Goal: Task Accomplishment & Management: Use online tool/utility

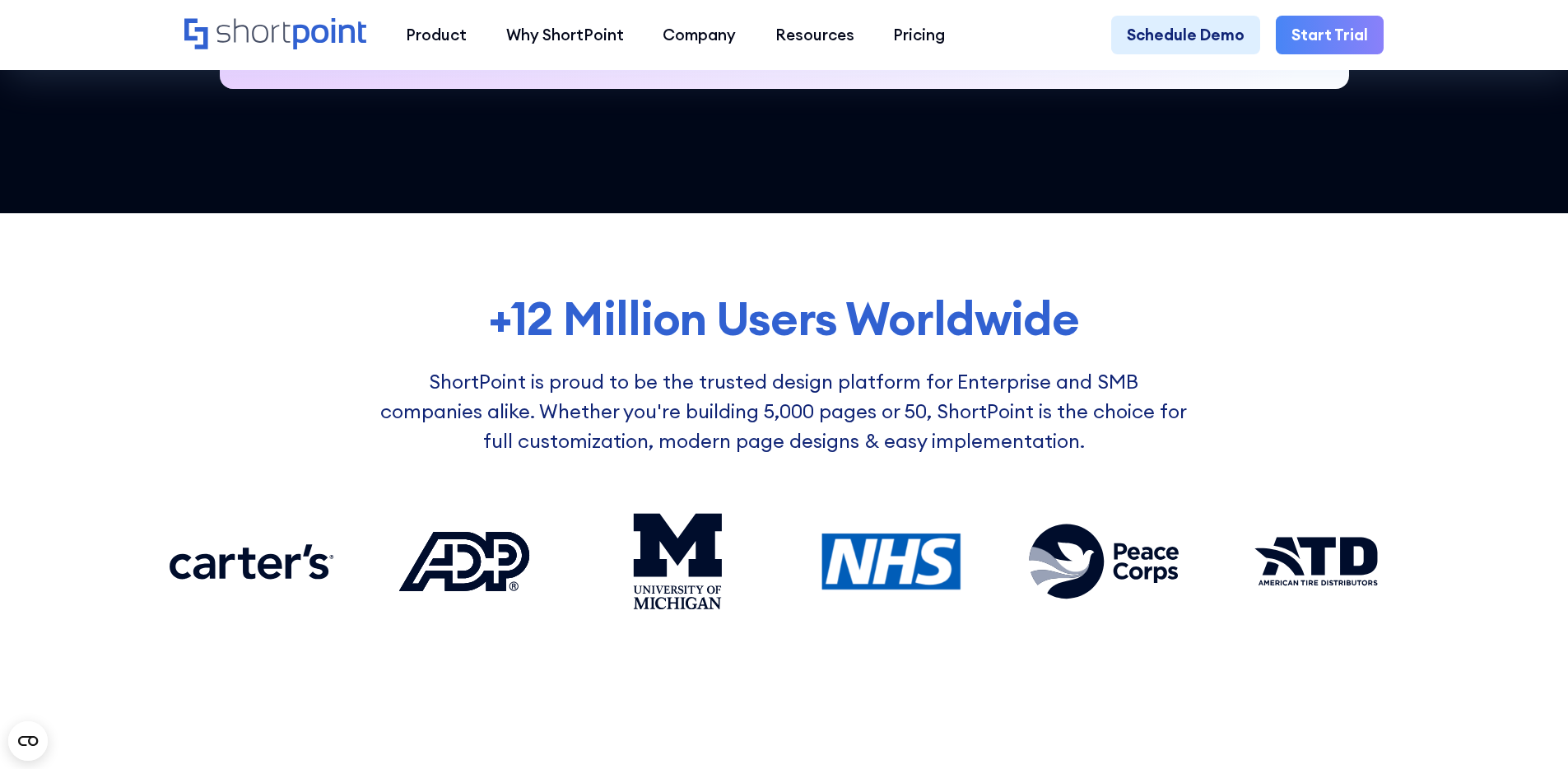
scroll to position [1491, 0]
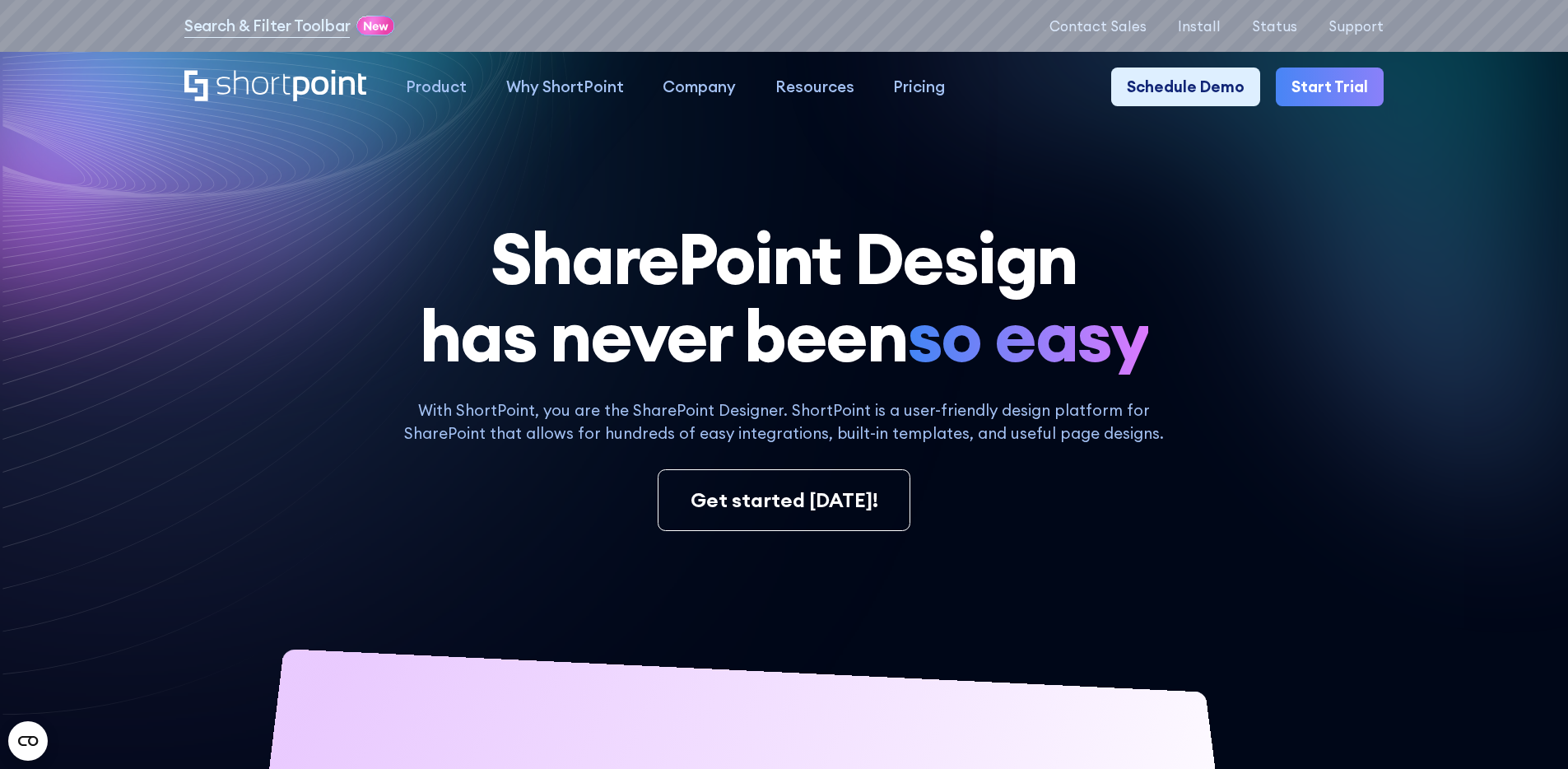
click at [1058, 301] on span "so easy" at bounding box center [1027, 335] width 241 height 77
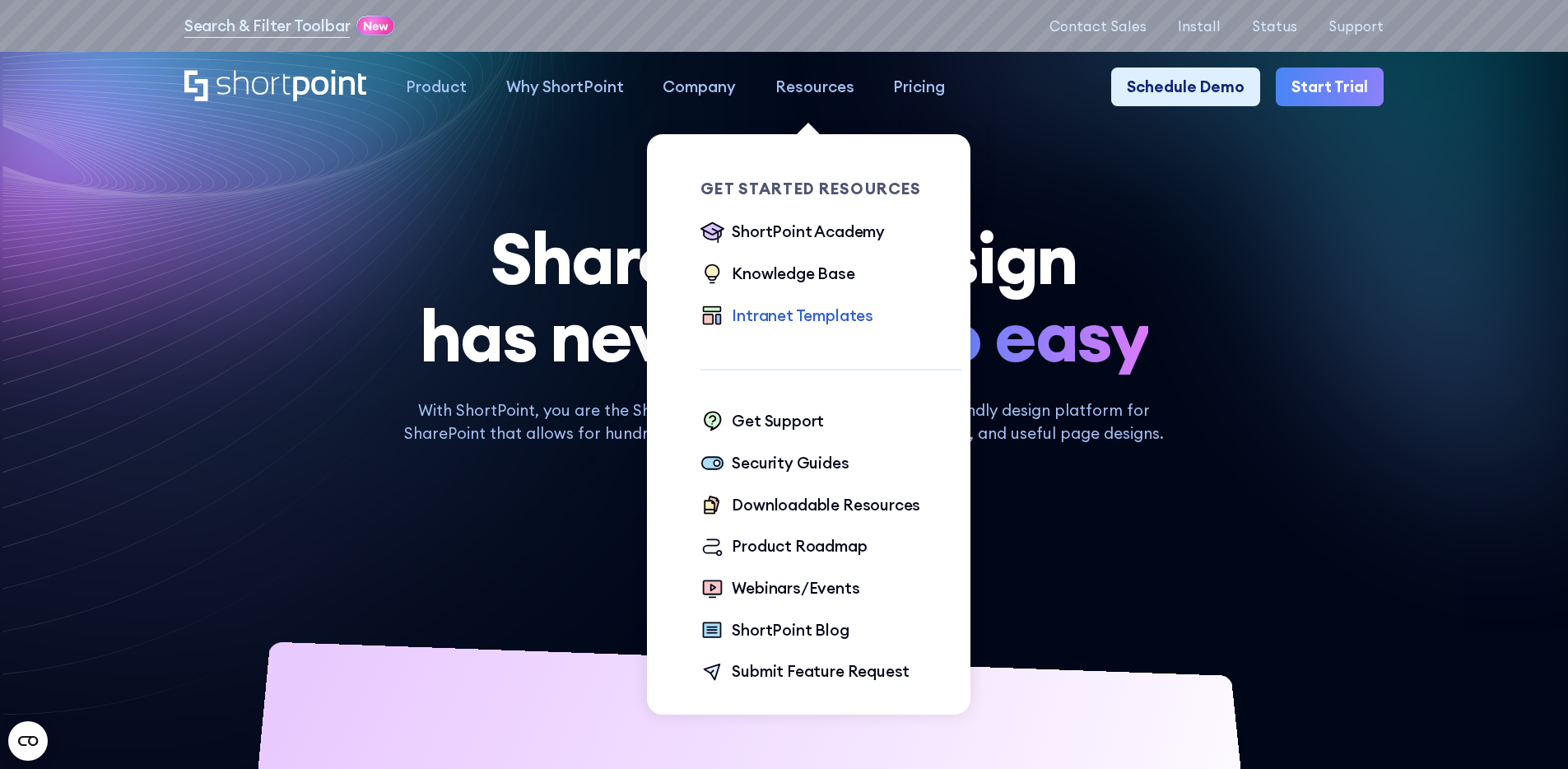
click at [799, 322] on div "Intranet Templates" at bounding box center [803, 315] width 142 height 24
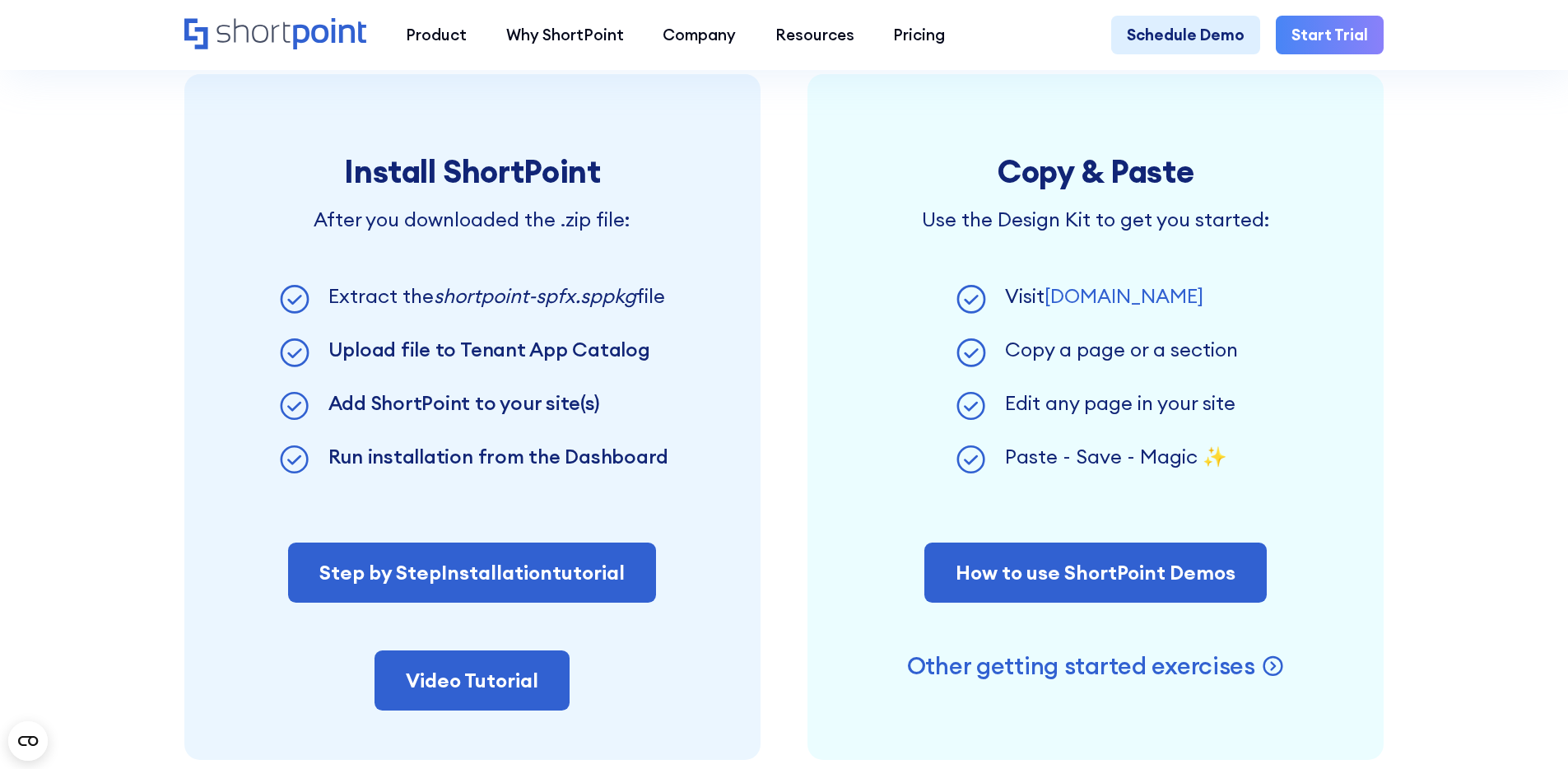
scroll to position [1242, 0]
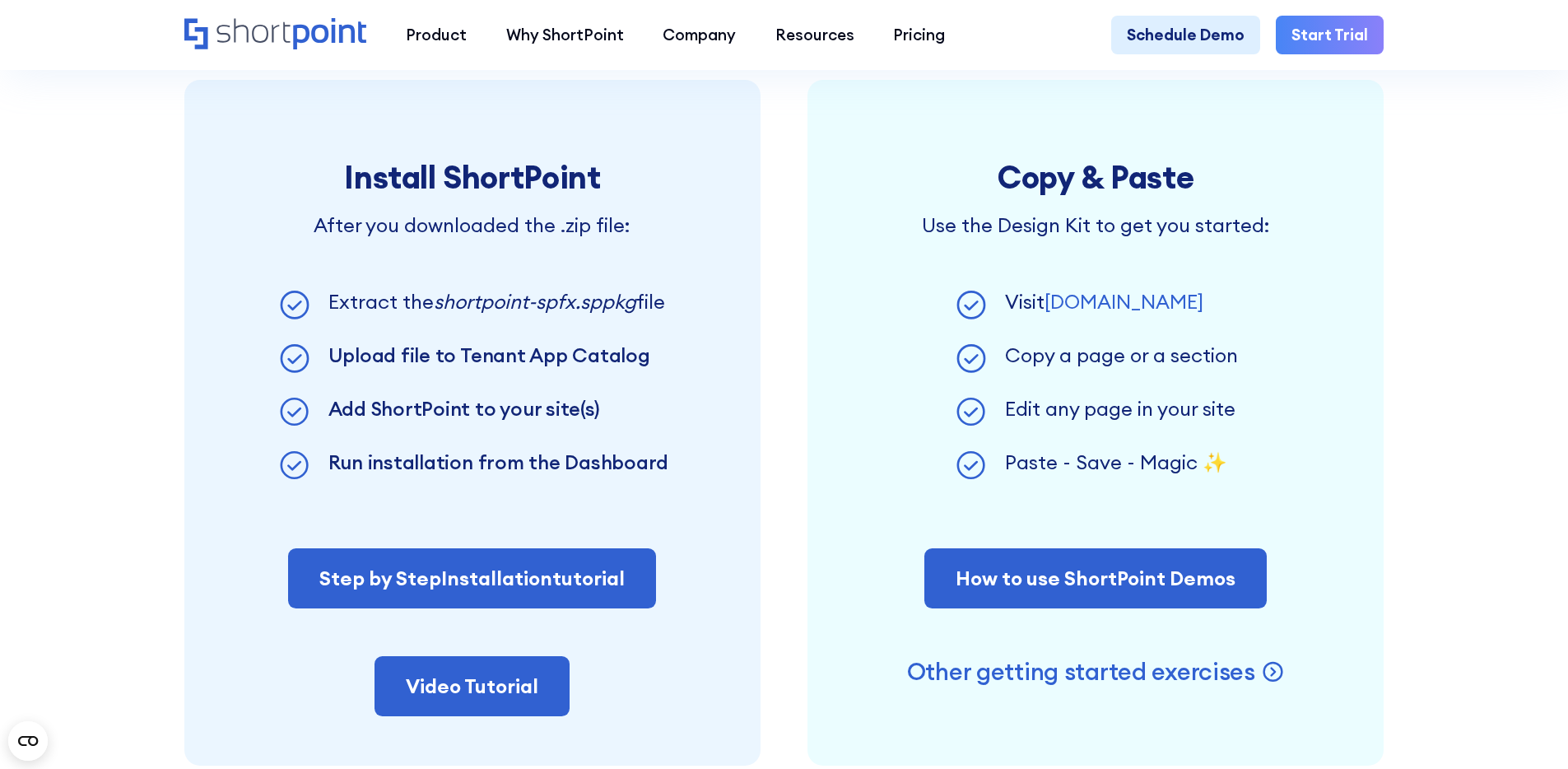
click at [1292, 477] on div "Visit [DOMAIN_NAME] Copy a page or a section Edit any page in your site Paste -…" at bounding box center [1095, 386] width 461 height 198
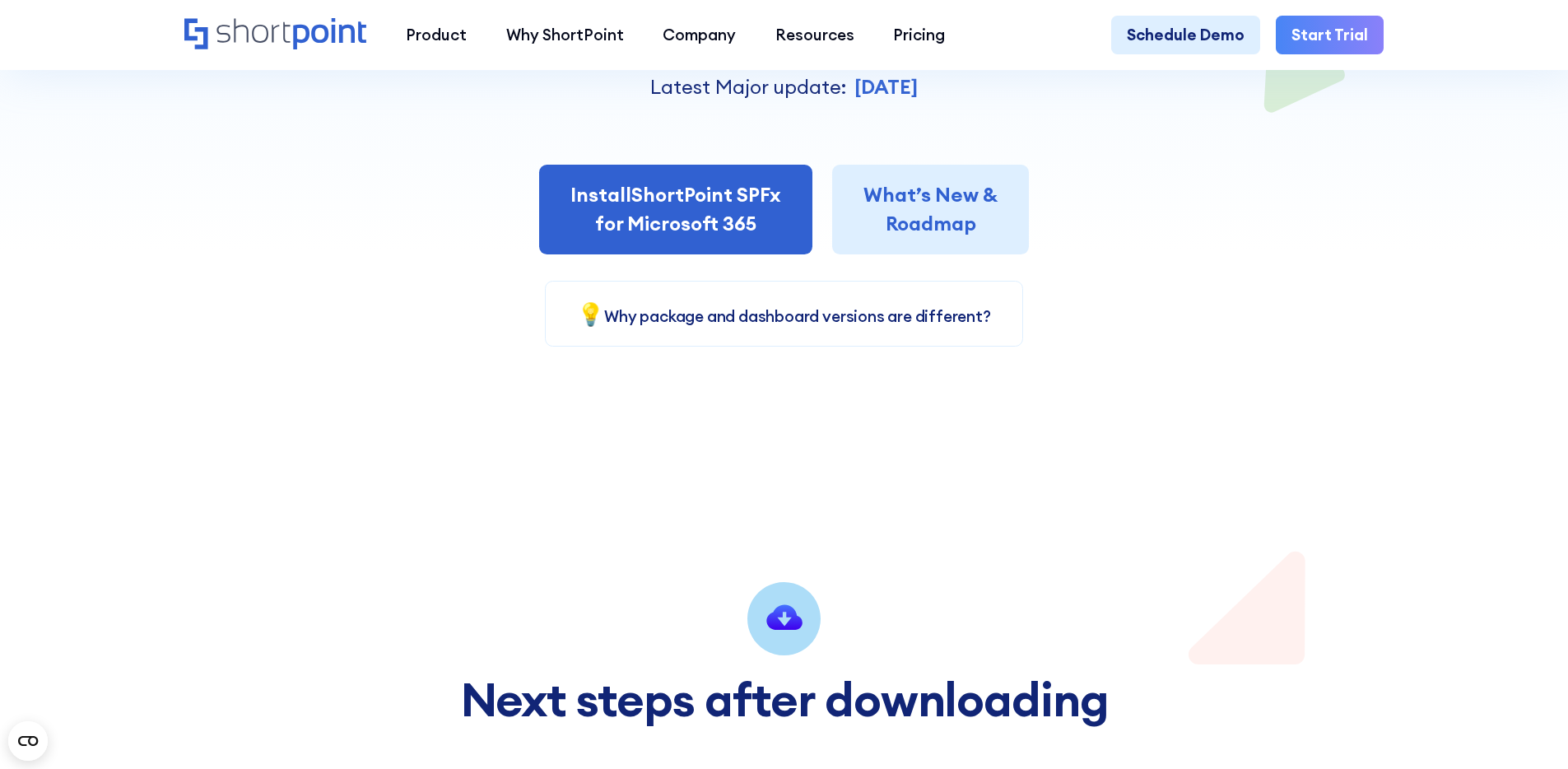
scroll to position [0, 0]
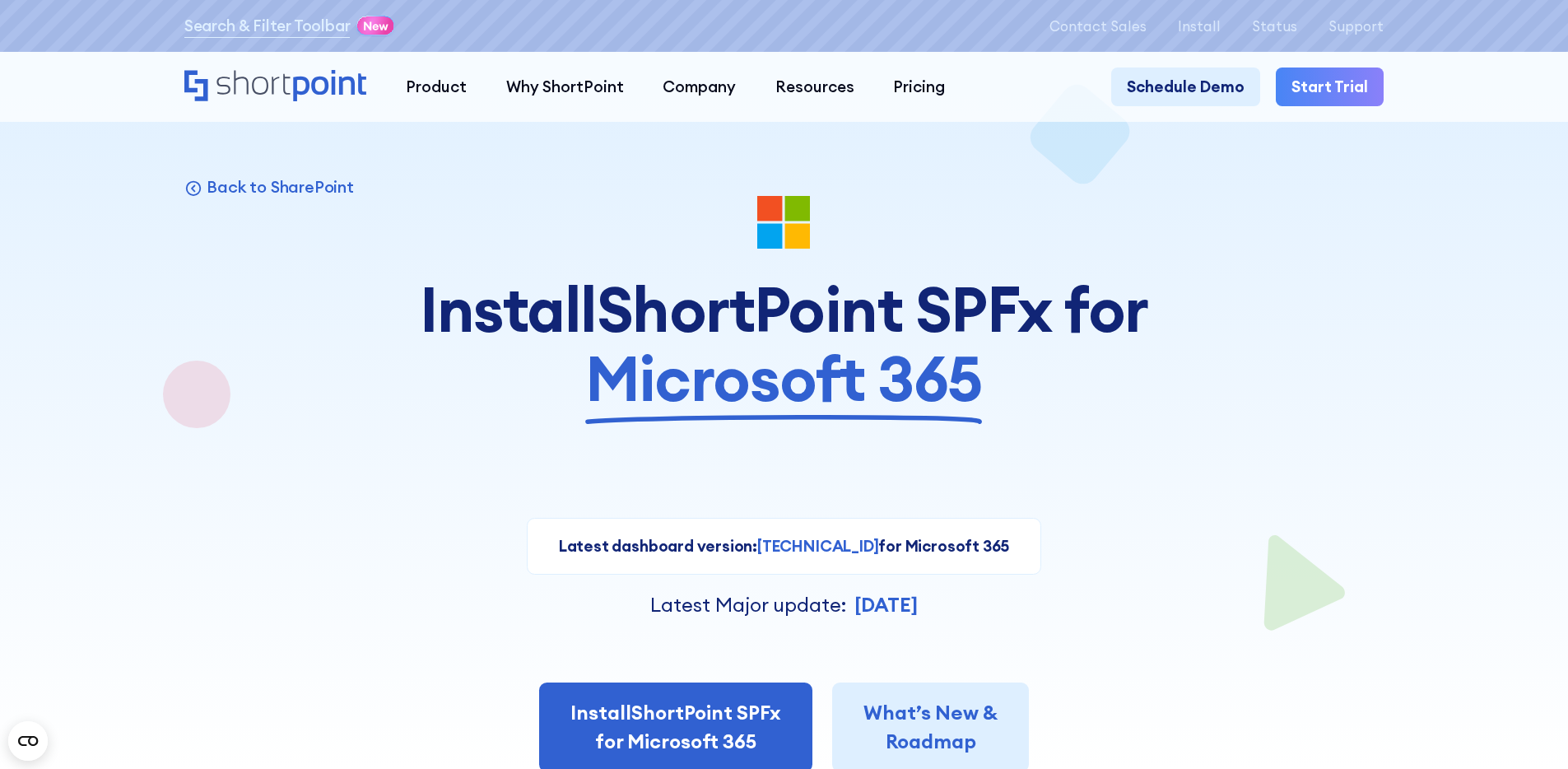
click at [752, 540] on strong "Latest dashboard version:" at bounding box center [658, 546] width 198 height 20
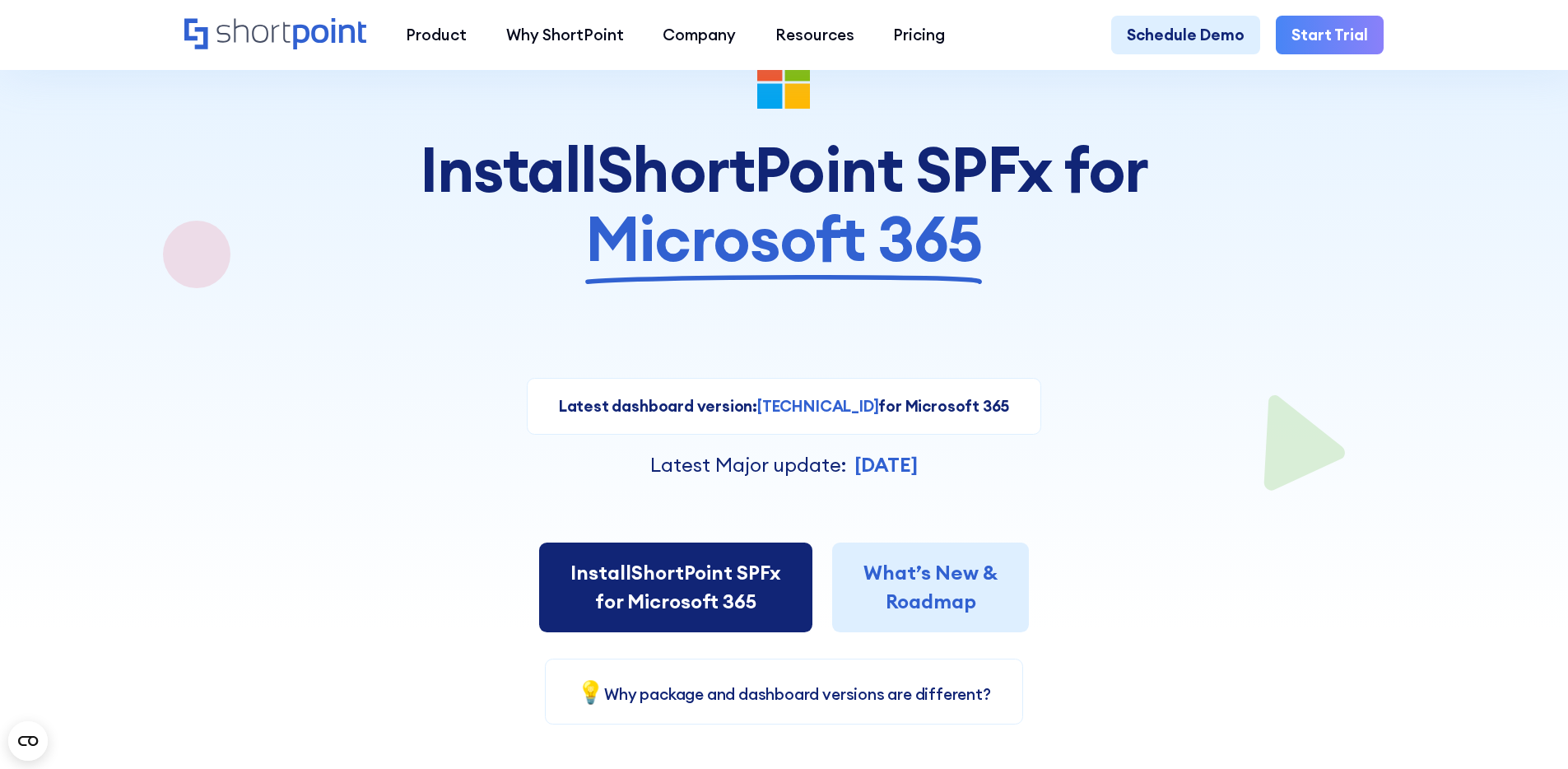
click at [707, 574] on link "Install ShortPoint SPFx for Microsoft 365" at bounding box center [675, 588] width 274 height 91
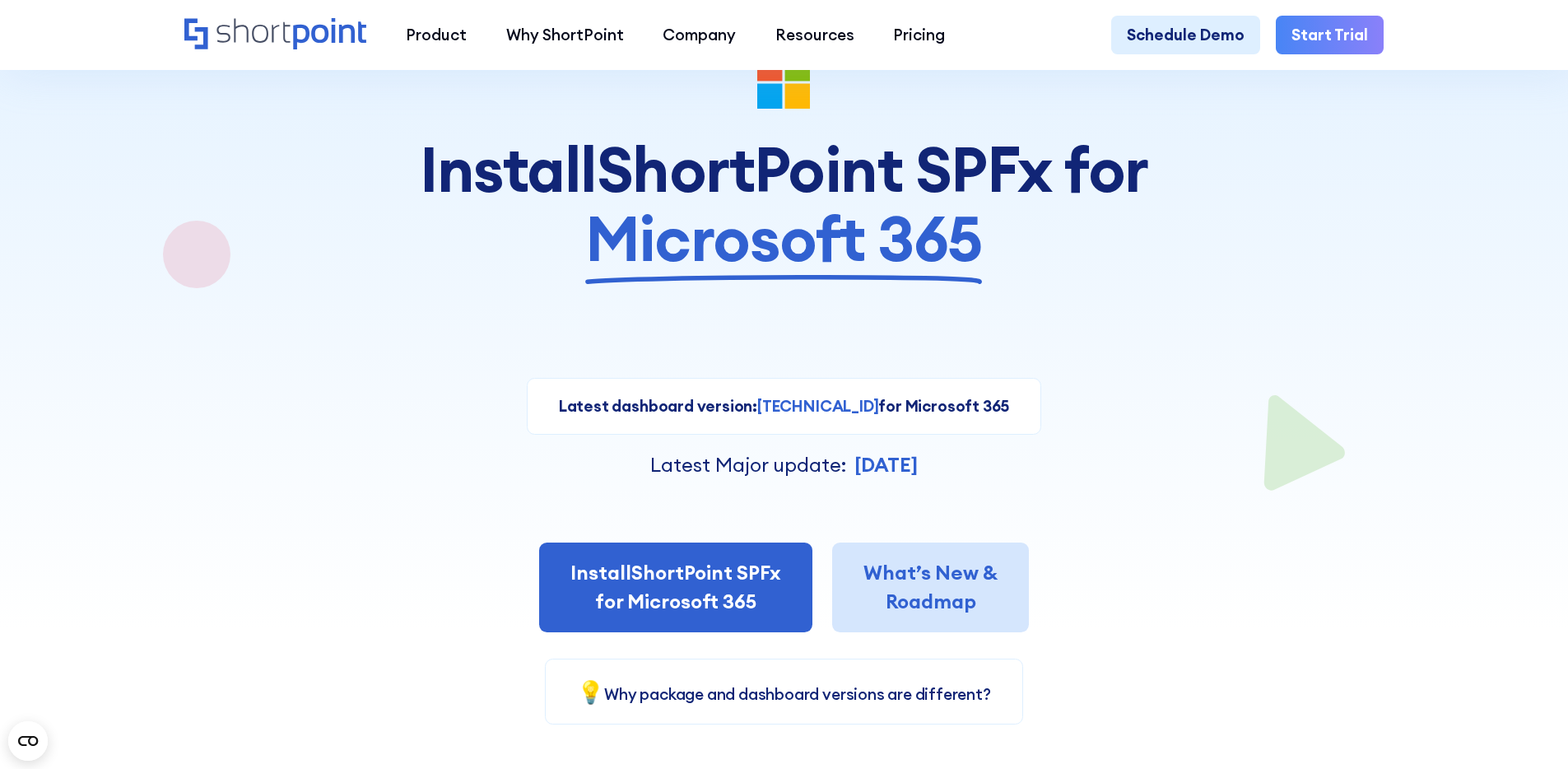
click at [957, 611] on link "What’s New & Roadmap" at bounding box center [931, 588] width 196 height 91
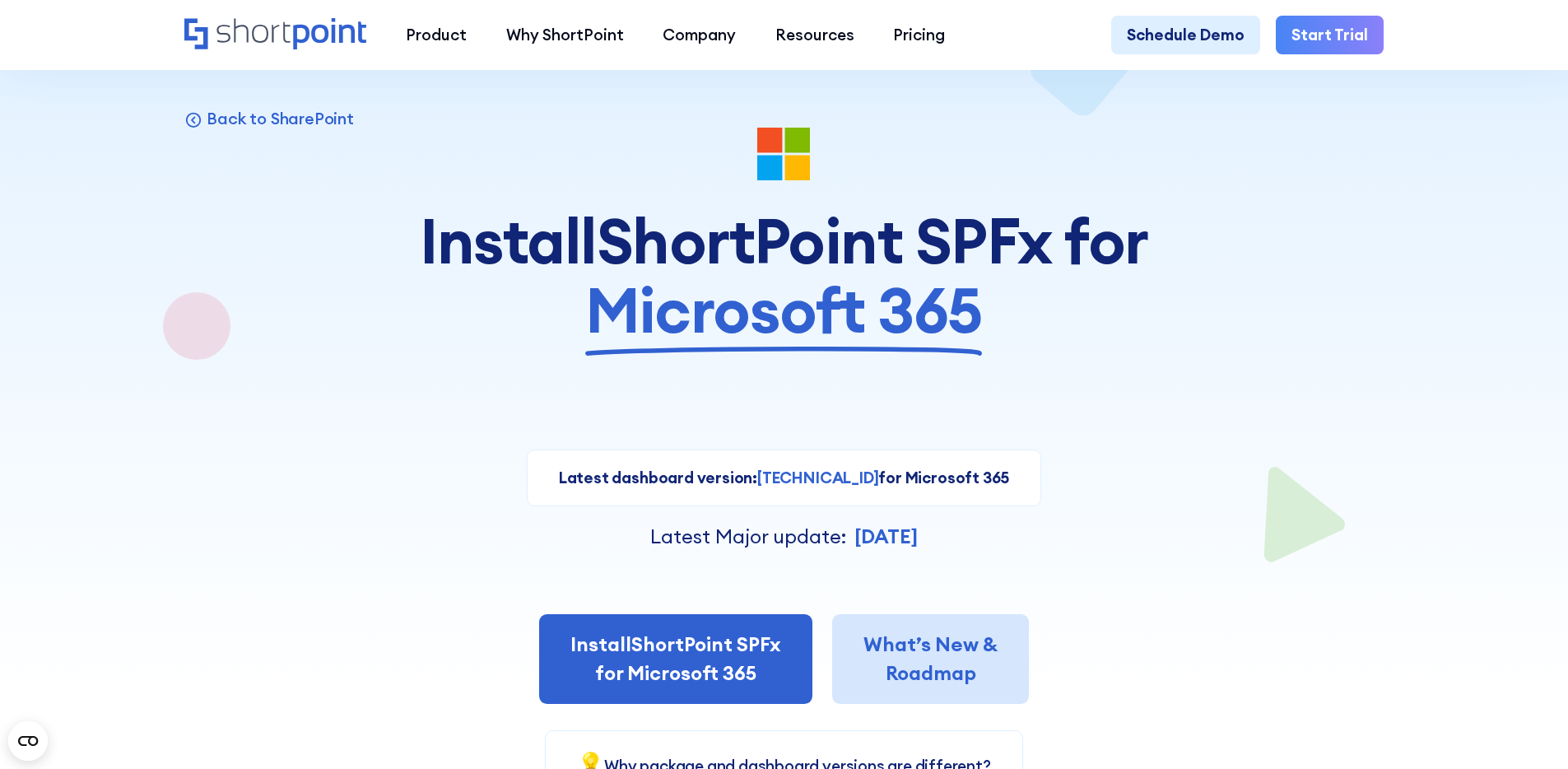
scroll to position [55, 0]
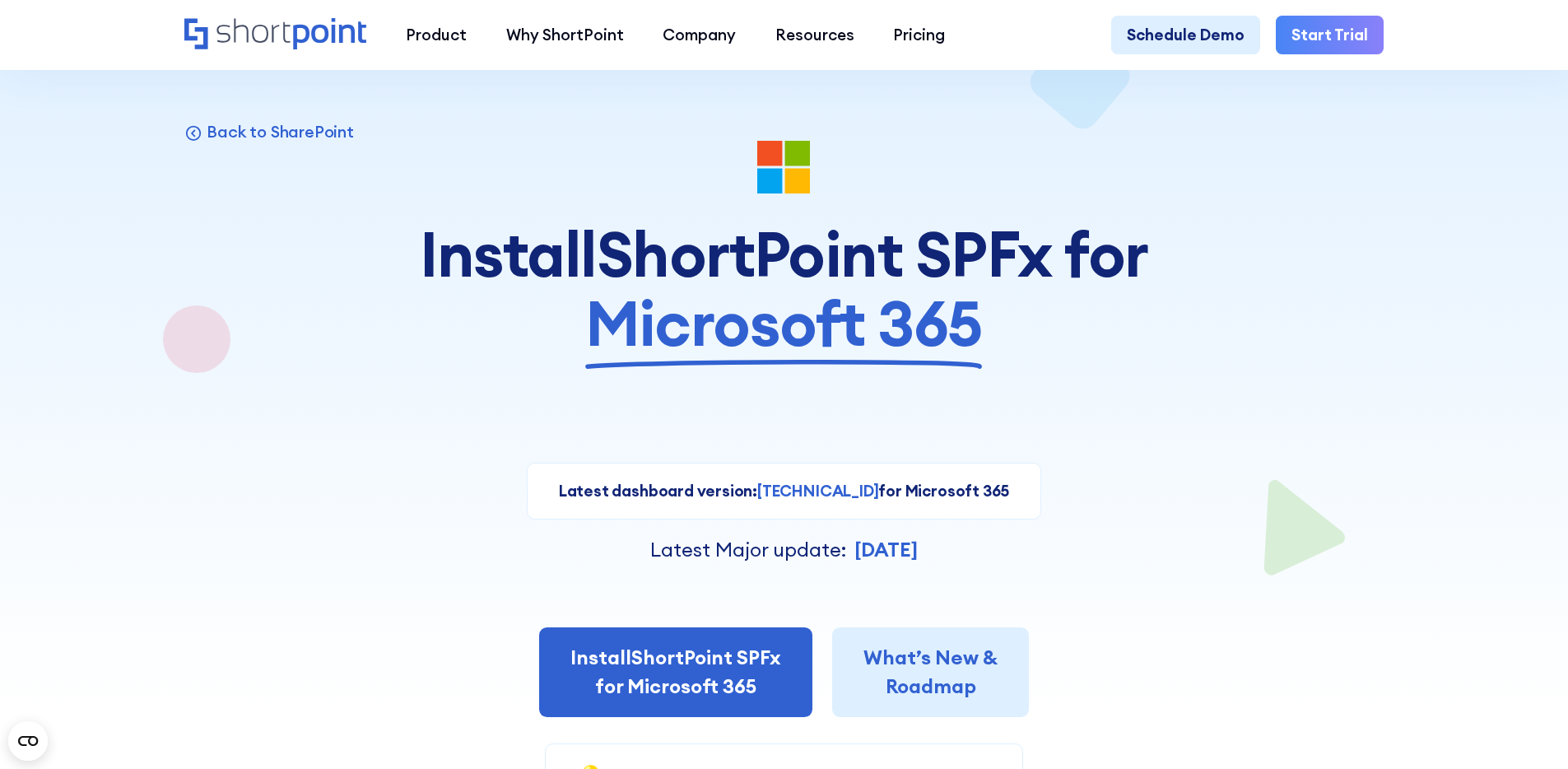
click at [831, 484] on strong "8.5.3.1" at bounding box center [817, 491] width 121 height 20
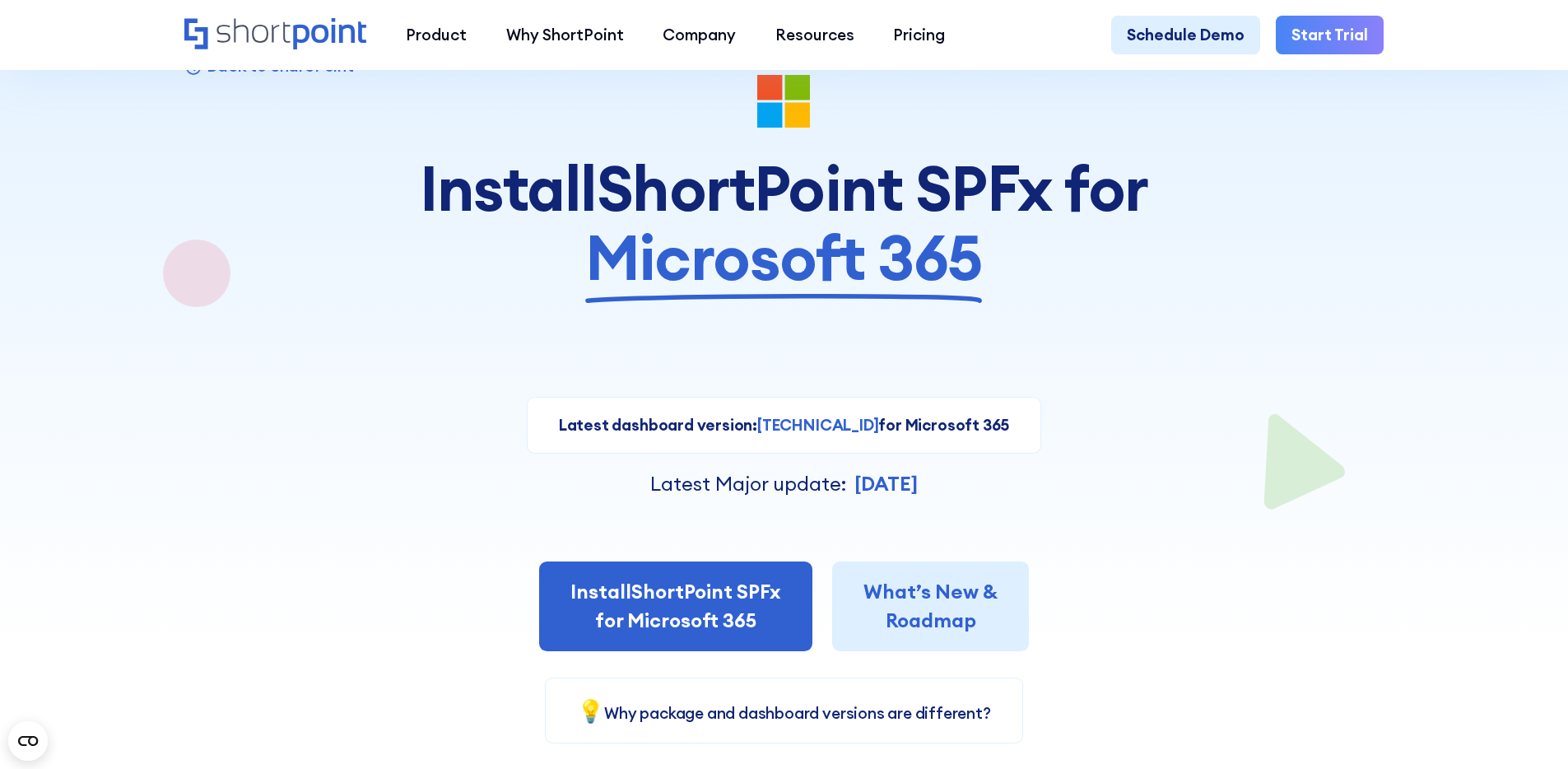
scroll to position [0, 0]
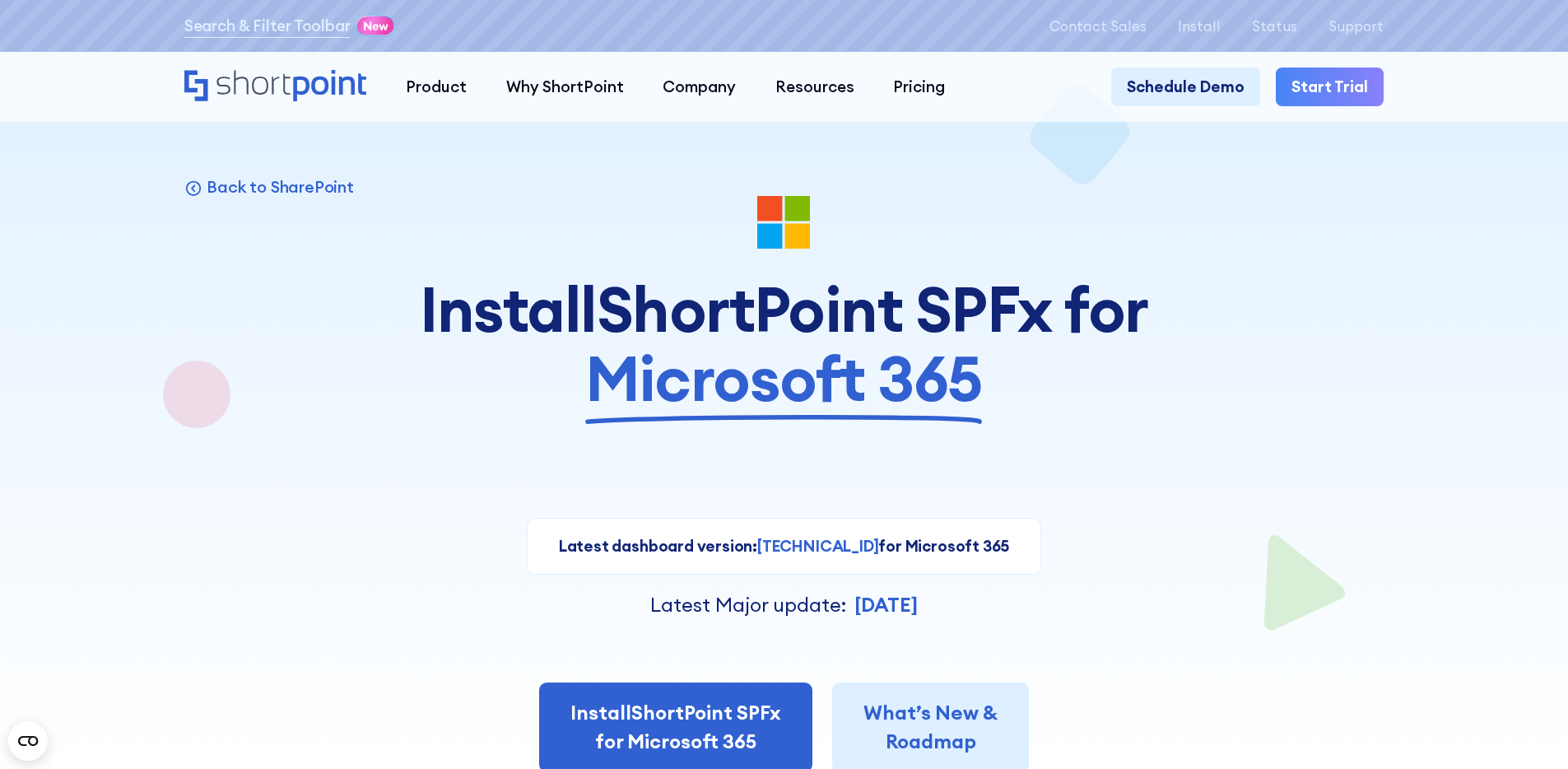
click at [862, 414] on span "Microsoft 365" at bounding box center [784, 379] width 397 height 69
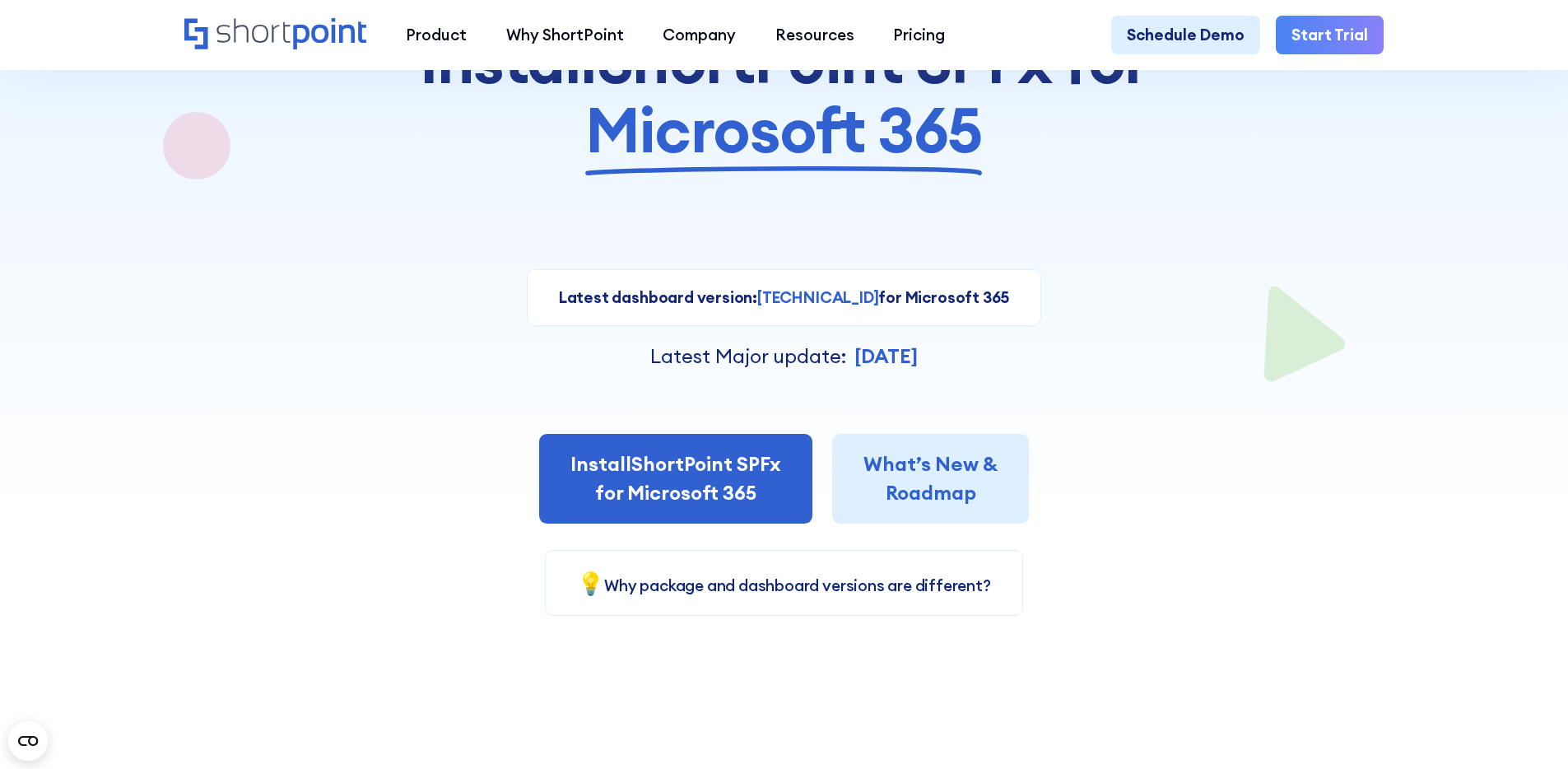
scroll to position [280, 0]
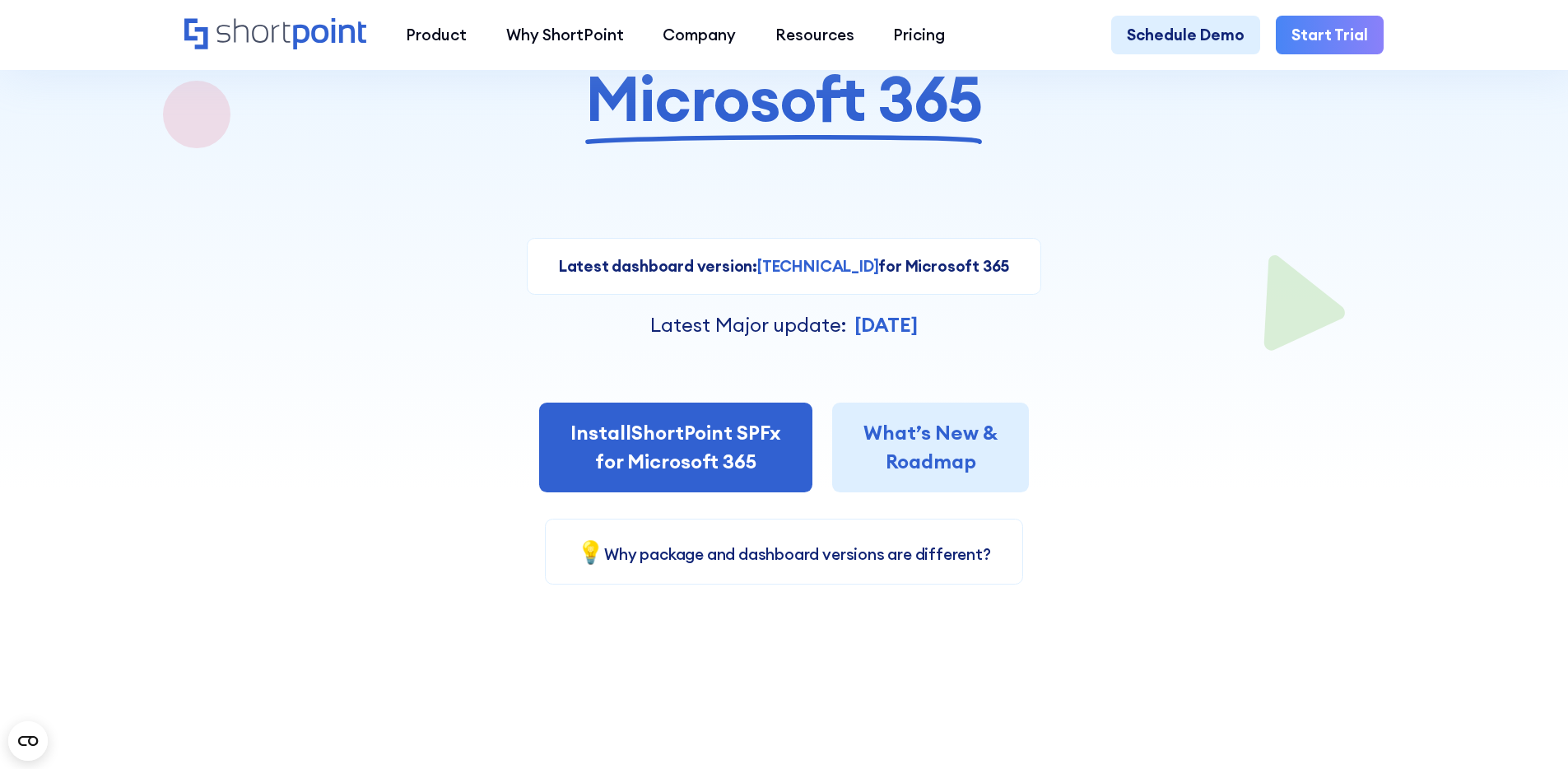
click at [869, 331] on strong "Oct 14, 2024" at bounding box center [886, 324] width 64 height 25
click at [806, 270] on strong "8.5.3.1" at bounding box center [817, 266] width 121 height 20
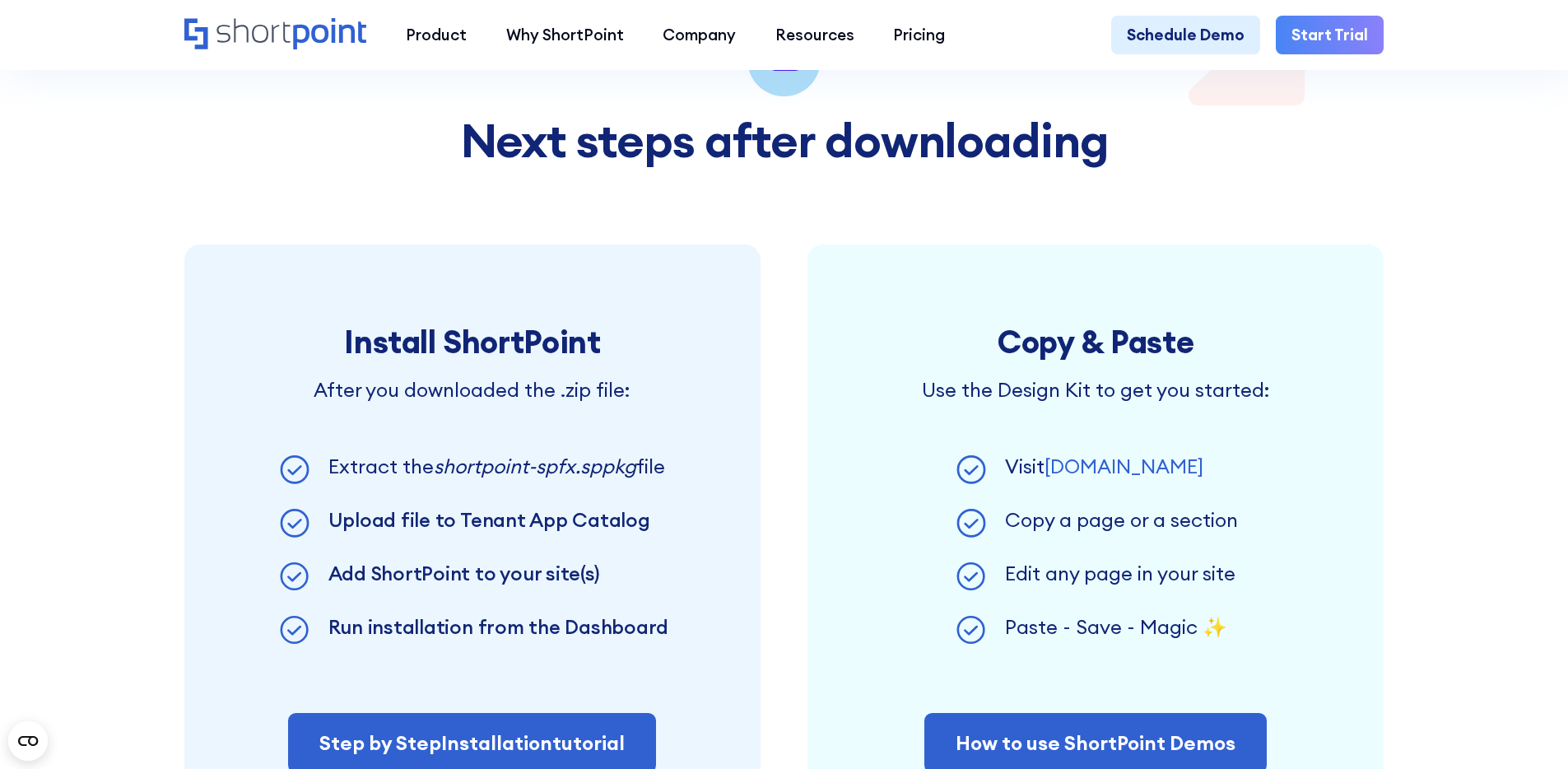
scroll to position [1136, 0]
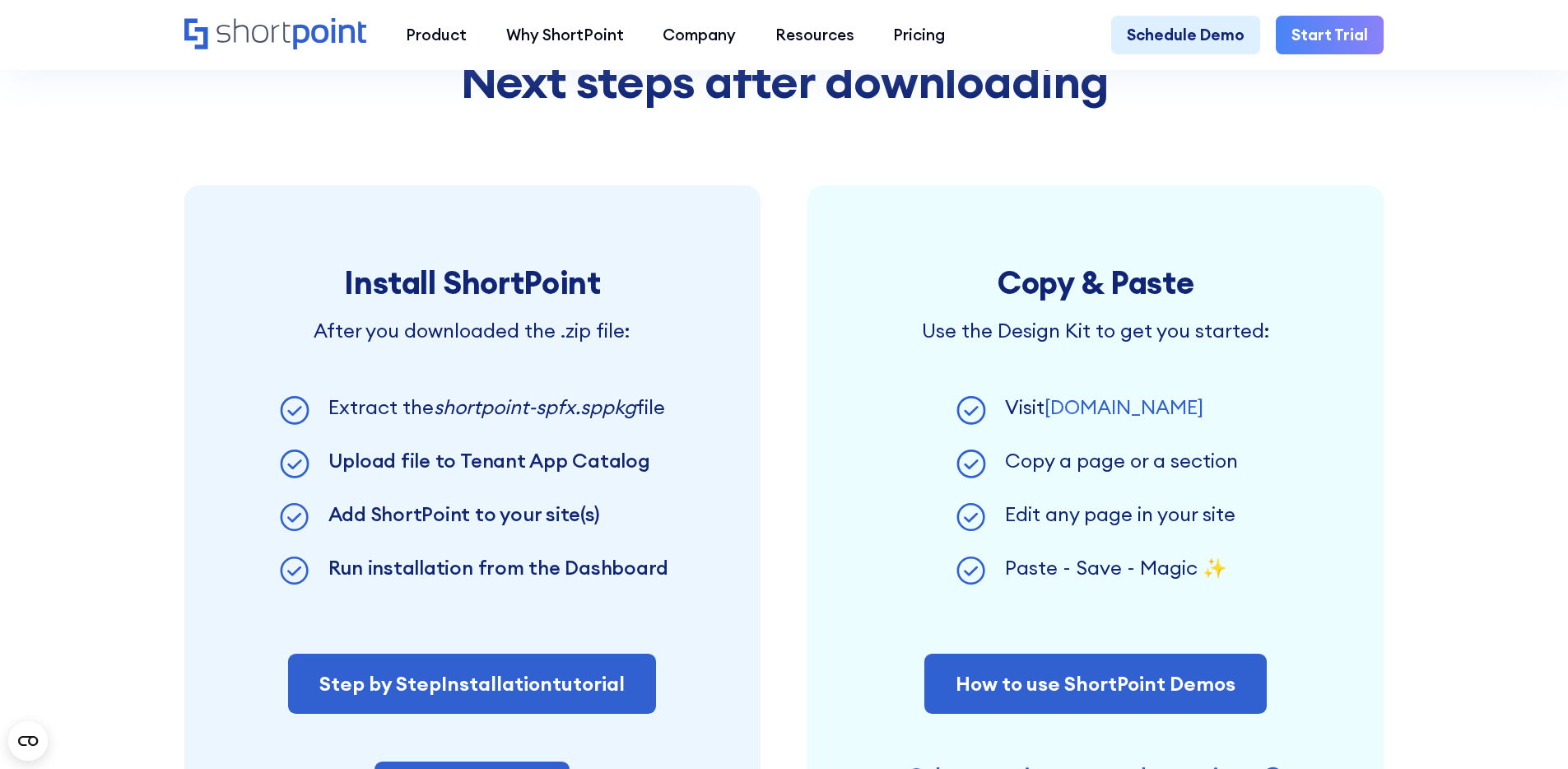
click at [486, 419] on em "shortpoint-spfx.sppkg" at bounding box center [534, 406] width 203 height 25
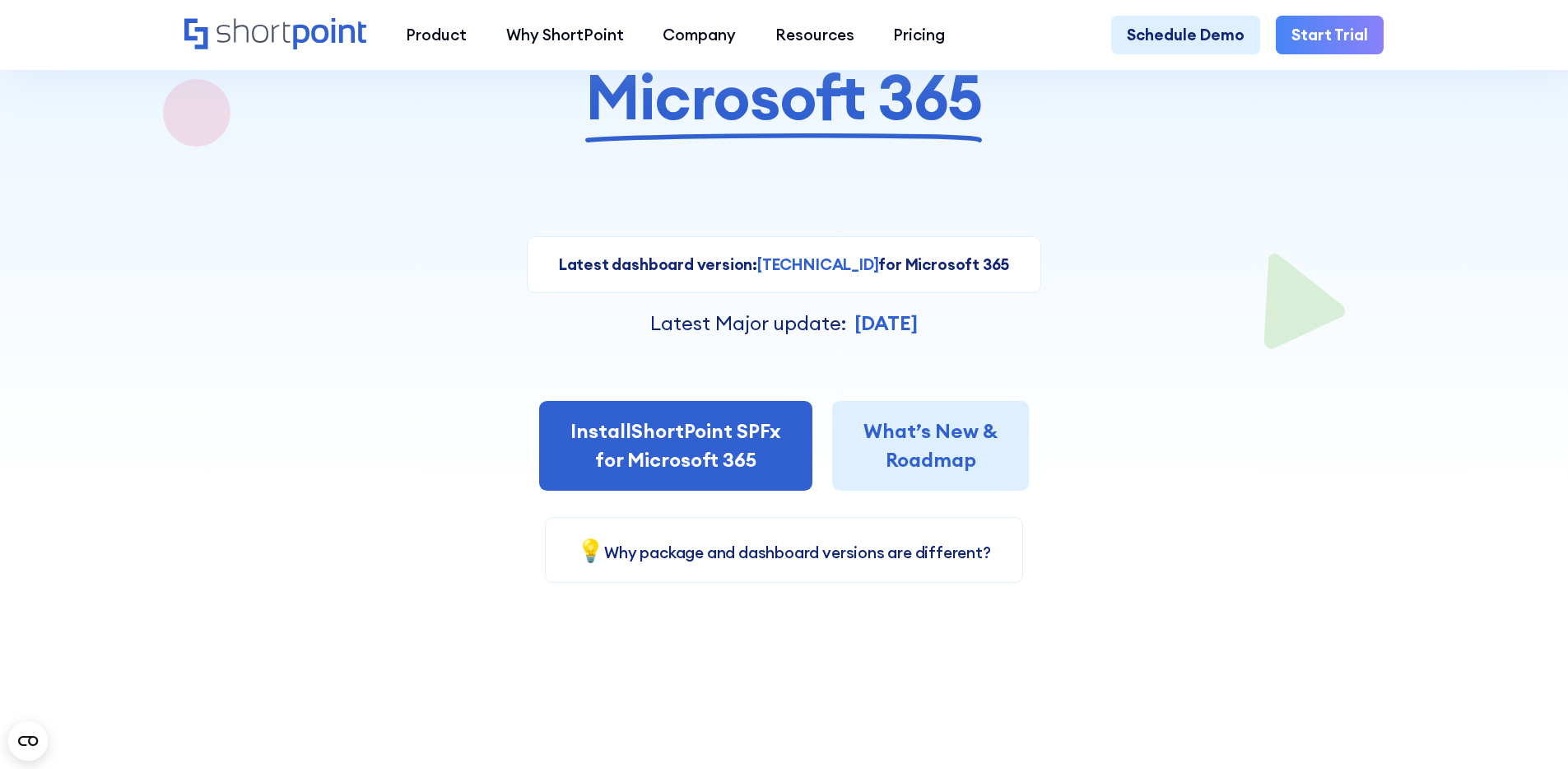
scroll to position [0, 0]
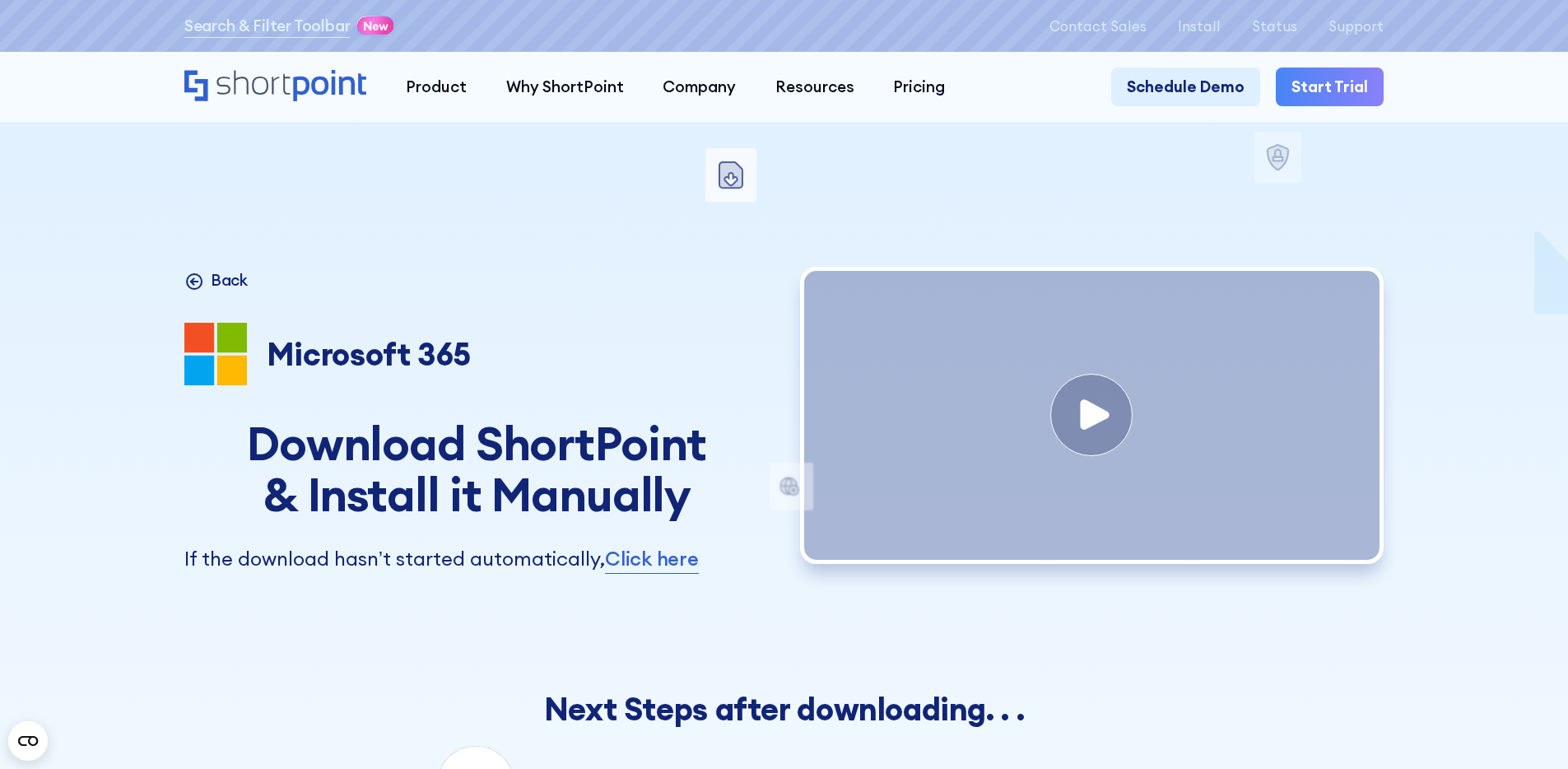
click at [214, 280] on p "Back" at bounding box center [229, 280] width 37 height 24
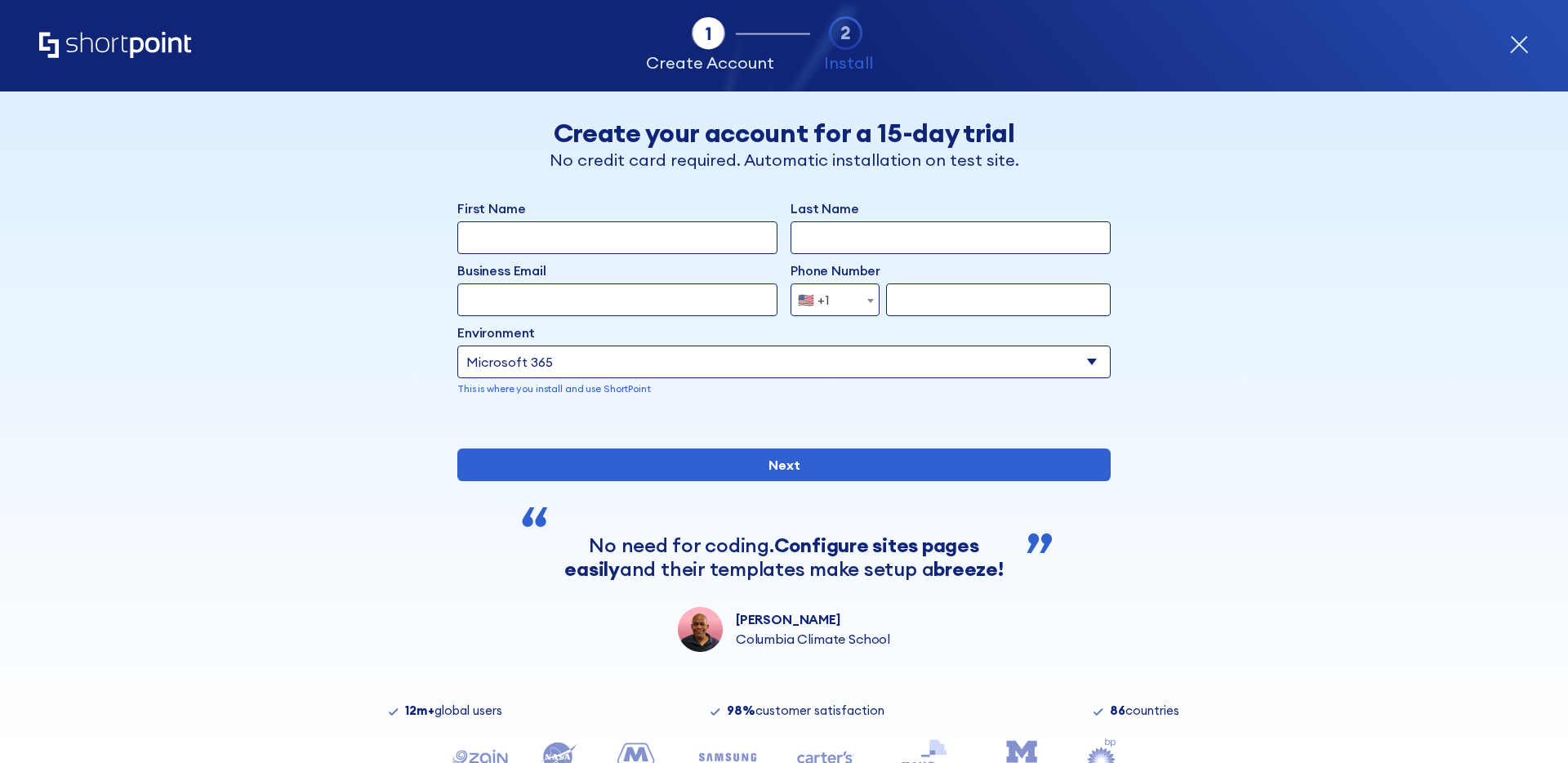
select select "Microsoft 365"
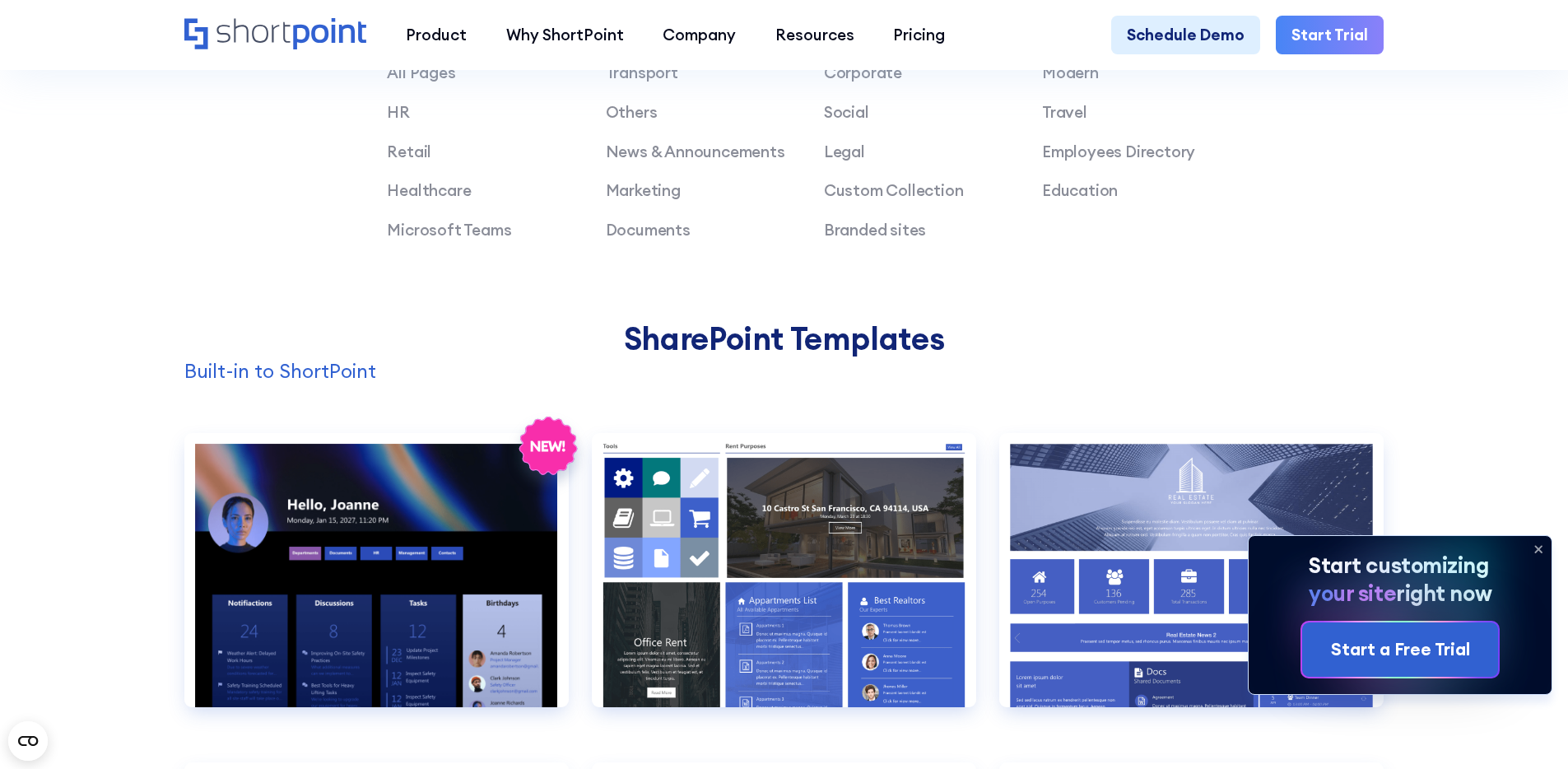
scroll to position [1592, 0]
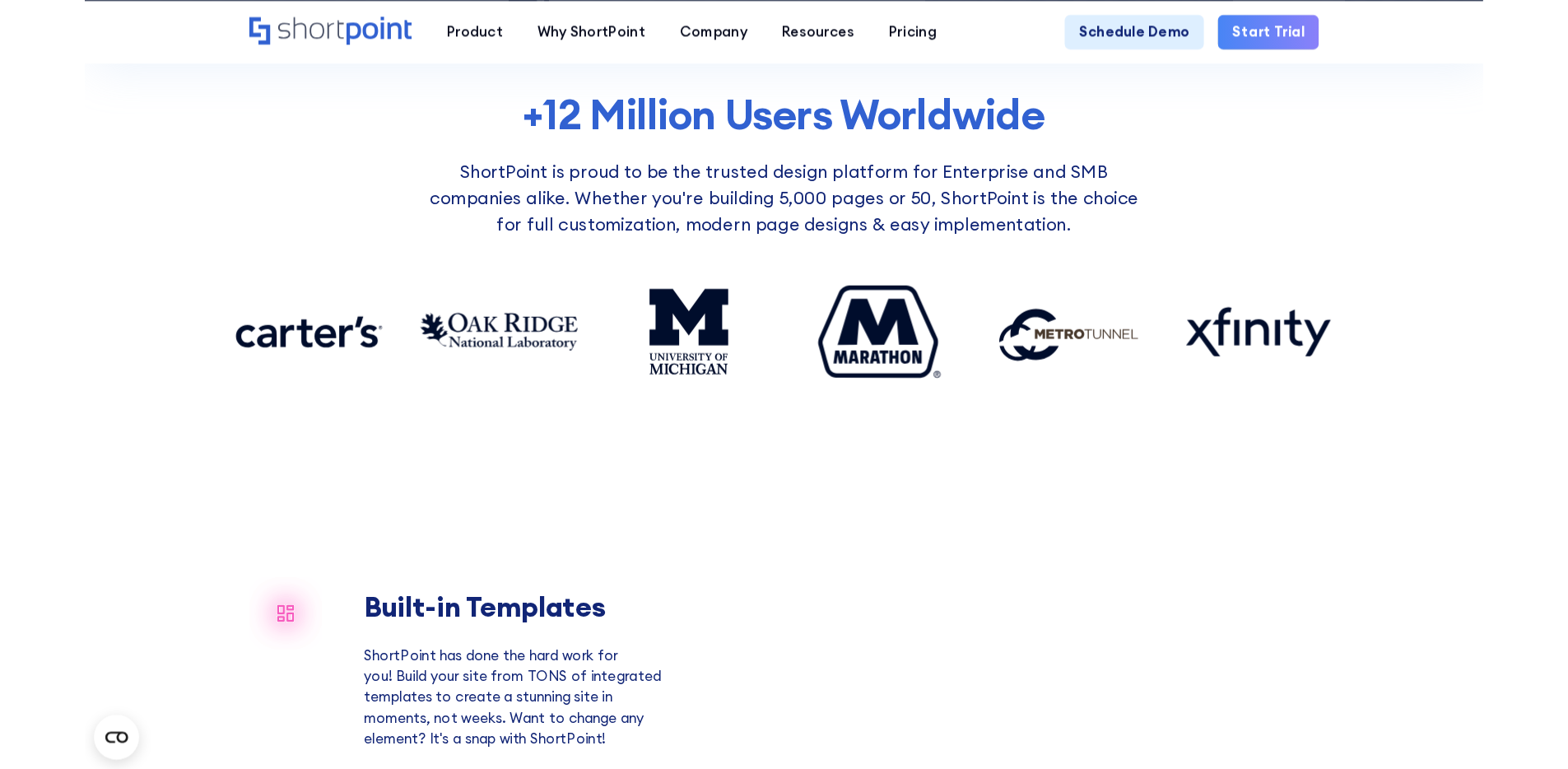
scroll to position [1053, 0]
